Goal: Entertainment & Leisure: Consume media (video, audio)

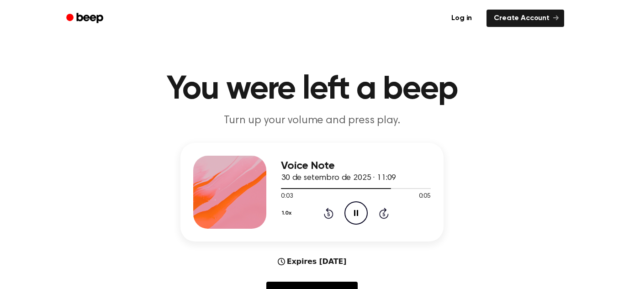
click at [326, 214] on icon "Rewind 5 seconds" at bounding box center [328, 213] width 10 height 12
click at [359, 217] on icon "Play Audio" at bounding box center [355, 212] width 23 height 23
click at [348, 208] on icon "Play Audio" at bounding box center [355, 212] width 23 height 23
click at [386, 214] on icon "Skip 5 seconds" at bounding box center [383, 213] width 10 height 12
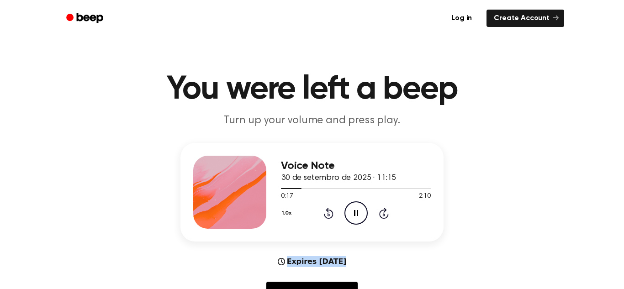
click at [386, 214] on icon "Skip 5 seconds" at bounding box center [383, 213] width 10 height 12
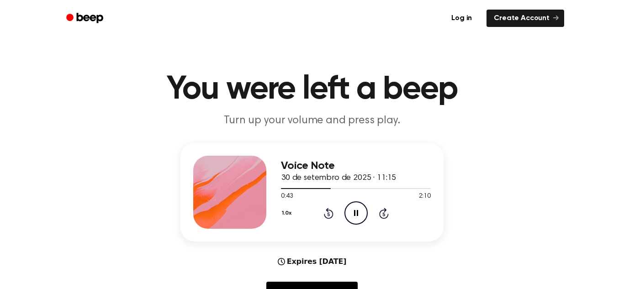
click at [386, 214] on icon "Skip 5 seconds" at bounding box center [383, 213] width 10 height 12
click at [360, 212] on icon "Pause Audio" at bounding box center [355, 212] width 23 height 23
